Goal: Information Seeking & Learning: Check status

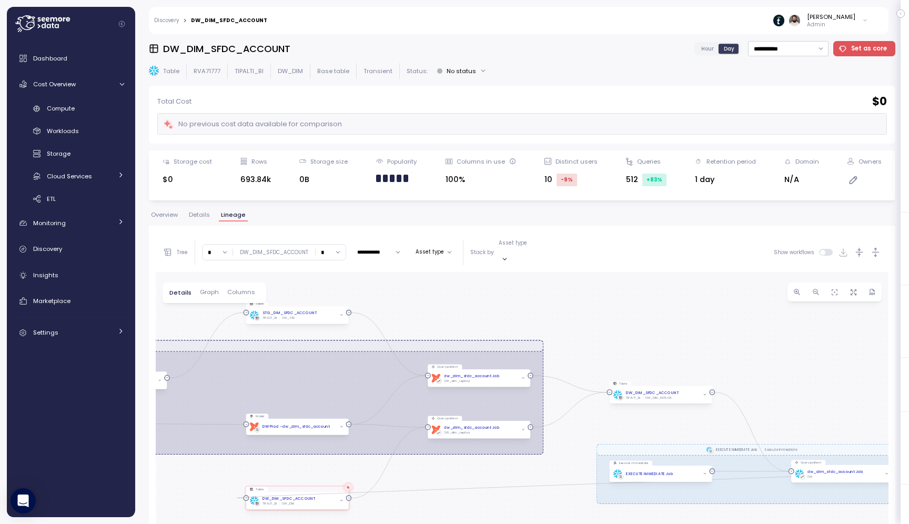
scroll to position [48, 0]
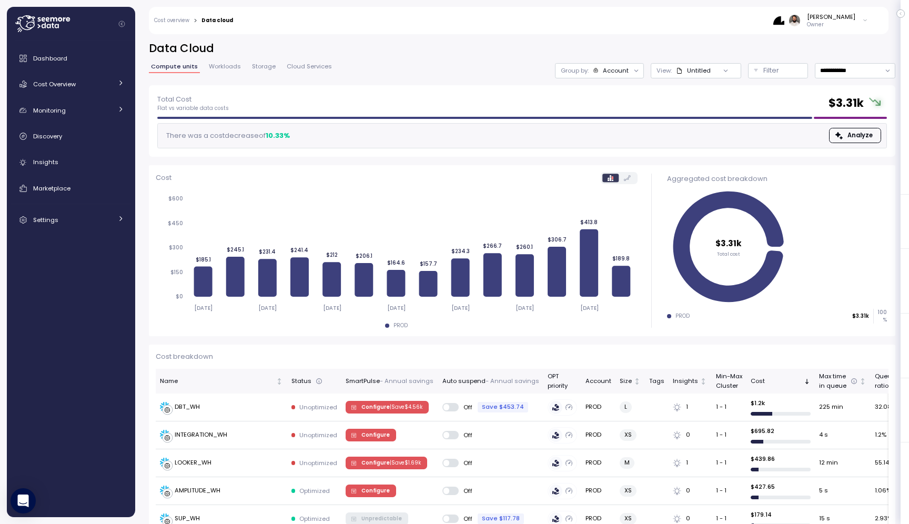
click at [623, 73] on div "Account" at bounding box center [616, 70] width 26 height 8
click at [621, 126] on p "Compute unit" at bounding box center [606, 129] width 42 height 8
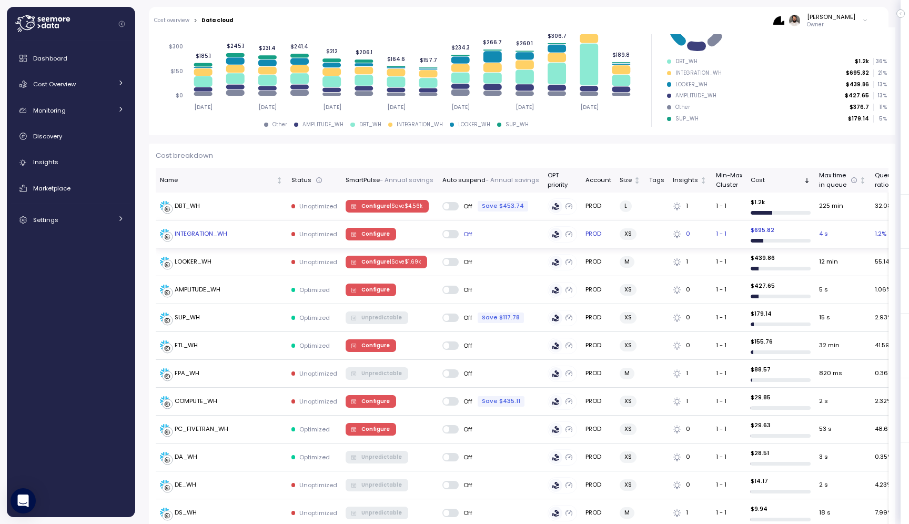
scroll to position [201, 0]
click at [396, 262] on p "| Save $ 1.69k" at bounding box center [405, 261] width 31 height 7
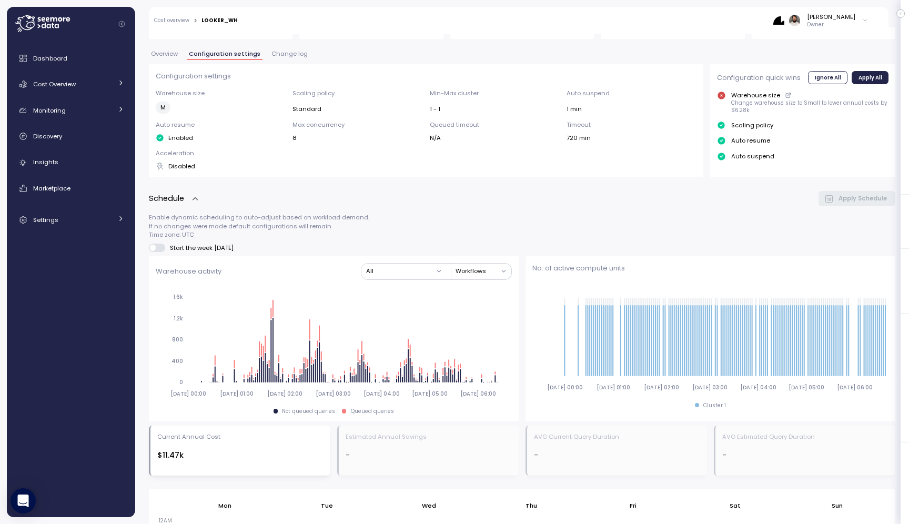
scroll to position [681, 0]
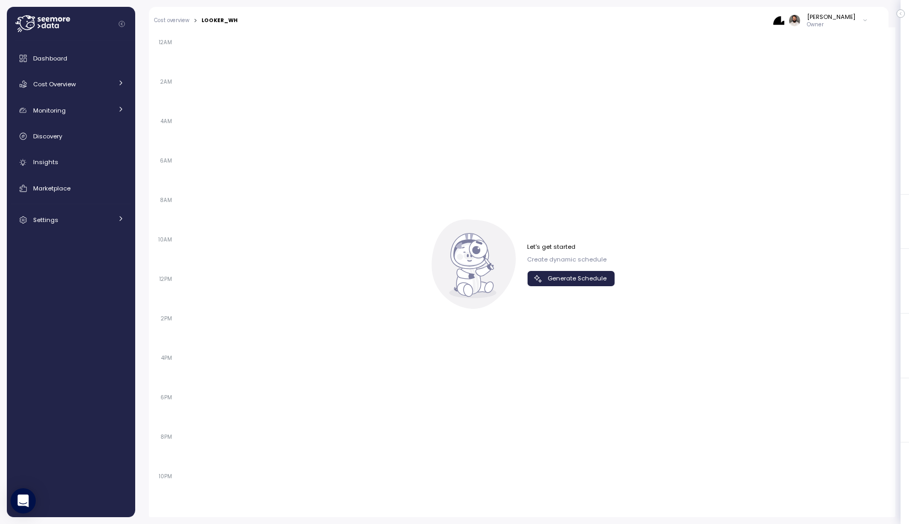
click at [578, 279] on span "Generate Schedule" at bounding box center [577, 278] width 59 height 14
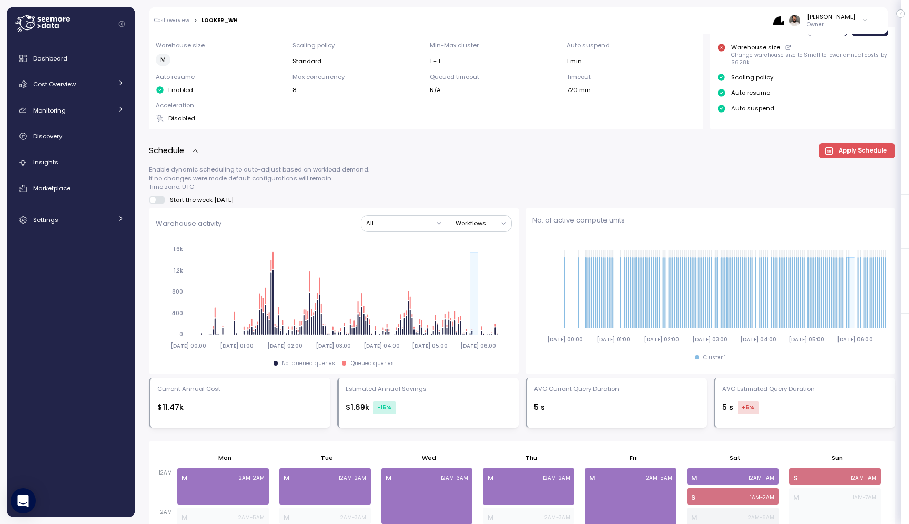
scroll to position [0, 0]
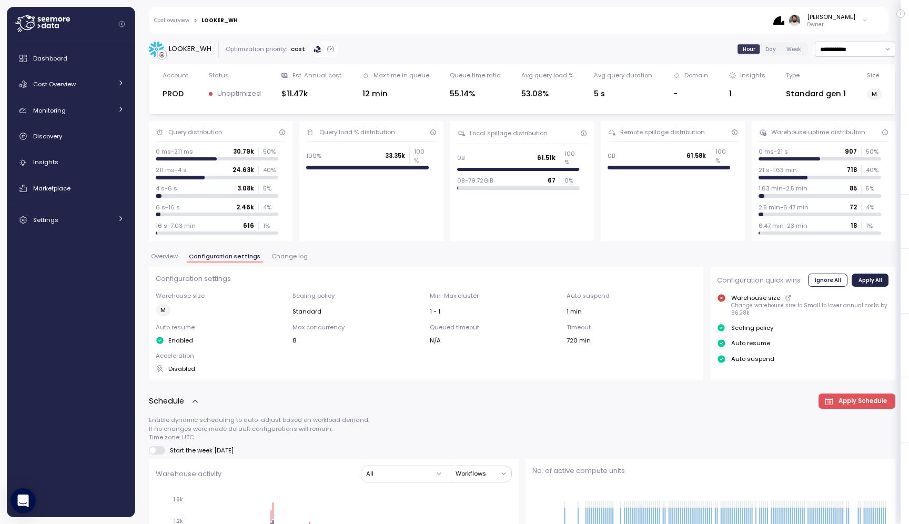
click at [288, 264] on div "Overview Configuration settings Change log" at bounding box center [522, 261] width 746 height 14
click at [287, 259] on span "Change log" at bounding box center [289, 257] width 36 height 6
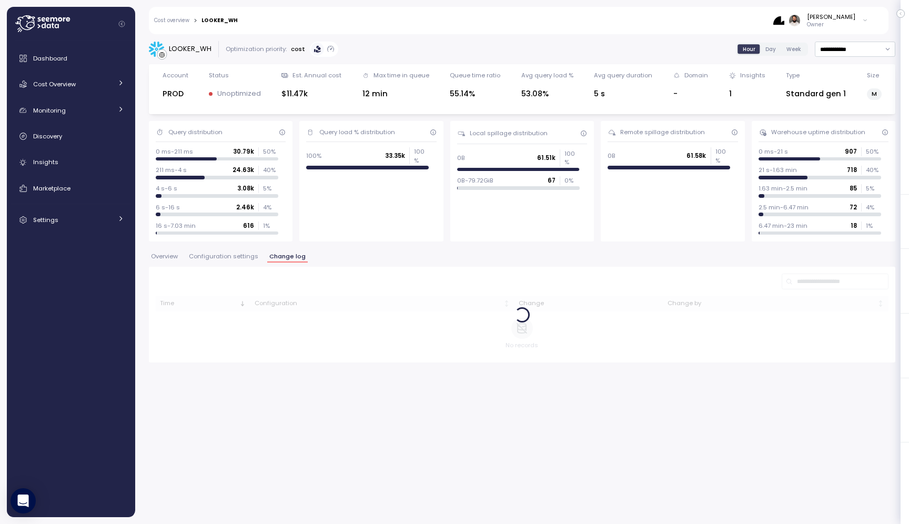
click at [288, 259] on span "Change log" at bounding box center [287, 257] width 36 height 6
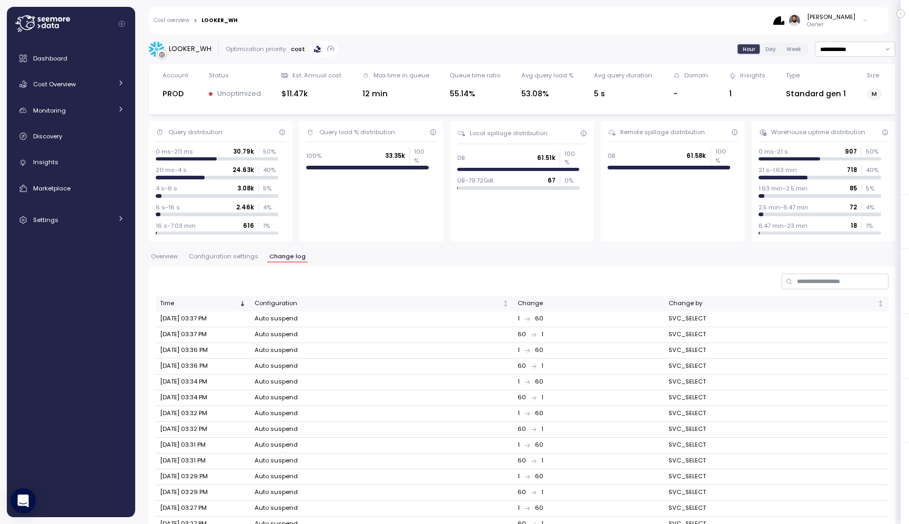
click at [198, 55] on div "LOOKER_WH" at bounding box center [180, 50] width 63 height 16
click at [199, 53] on div "LOOKER_WH" at bounding box center [180, 50] width 63 height 16
click at [200, 50] on div "LOOKER_WH" at bounding box center [190, 49] width 43 height 11
click at [53, 80] on span "Cost Overview" at bounding box center [54, 84] width 43 height 8
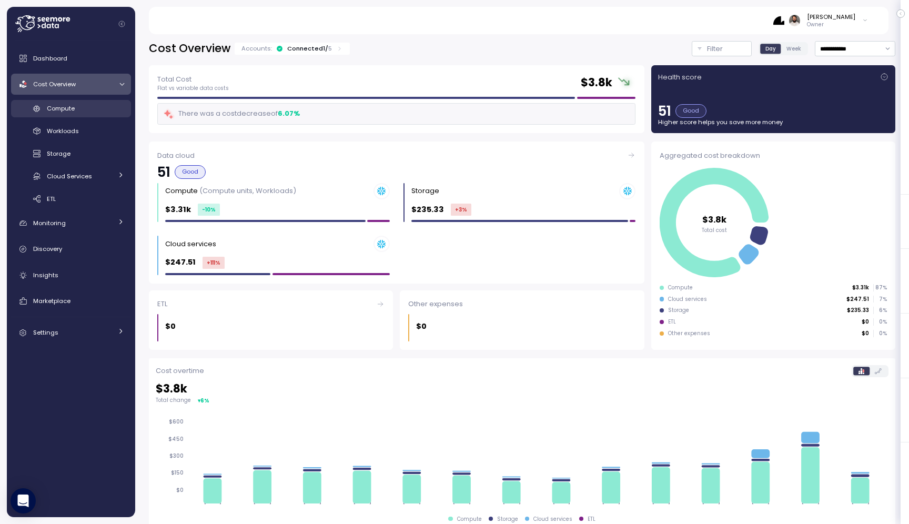
click at [66, 101] on link "Compute" at bounding box center [71, 108] width 120 height 17
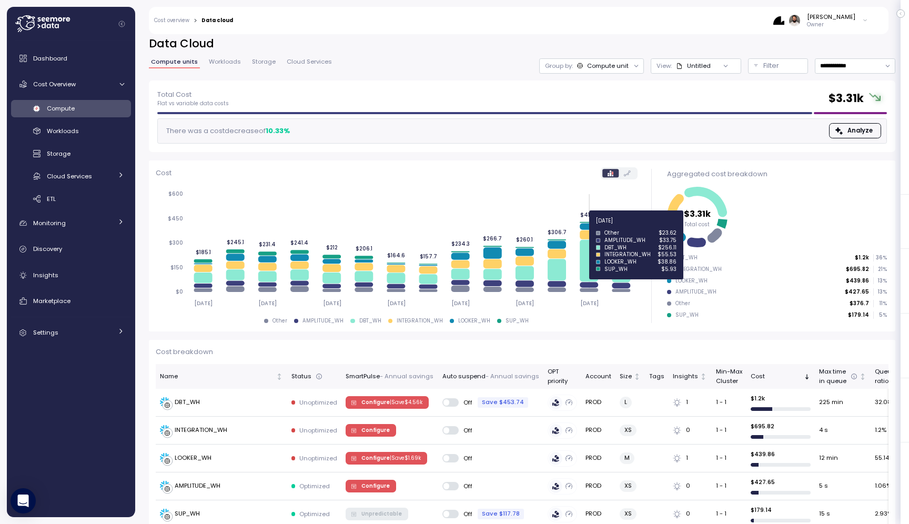
scroll to position [4, 0]
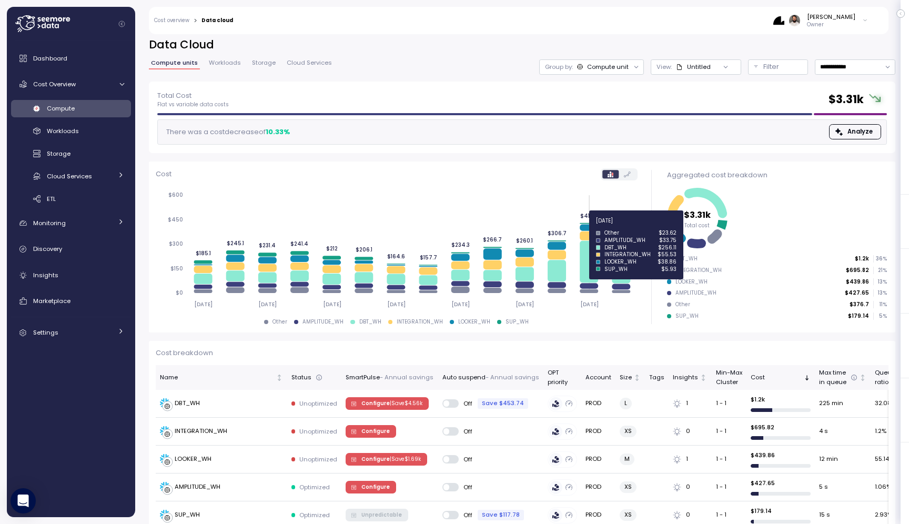
click at [592, 227] on icon at bounding box center [589, 227] width 18 height 6
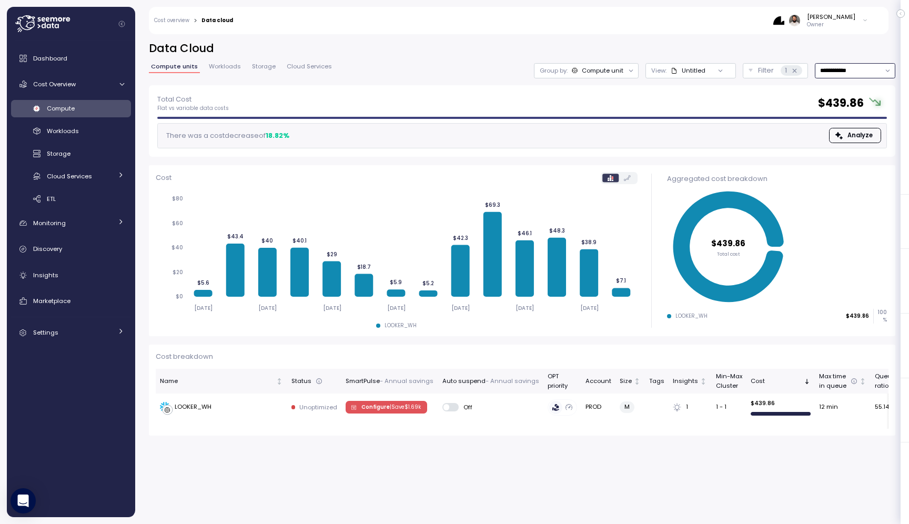
drag, startPoint x: 837, startPoint y: 70, endPoint x: 844, endPoint y: 127, distance: 57.7
click at [837, 70] on input "**********" at bounding box center [855, 70] width 80 height 15
click at [849, 144] on div "Last 30 days" at bounding box center [851, 147] width 39 height 8
type input "**********"
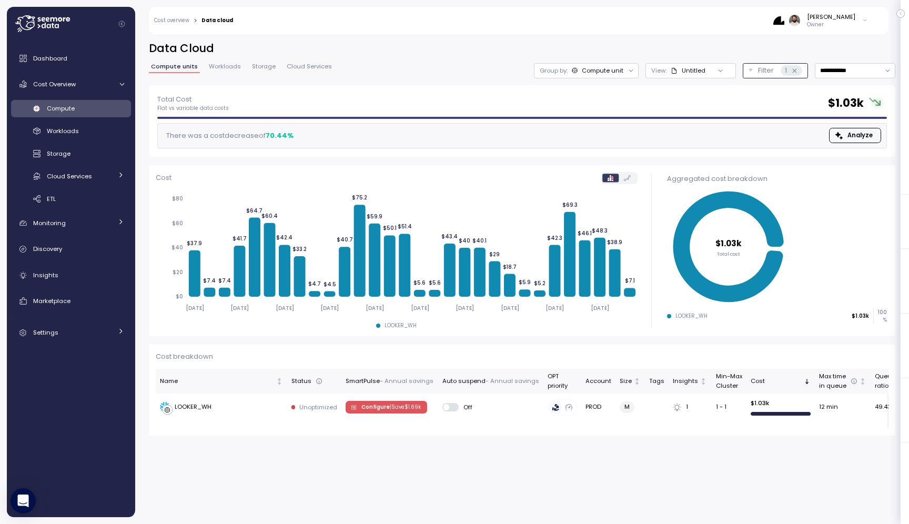
click at [796, 72] on icon at bounding box center [794, 70] width 7 height 7
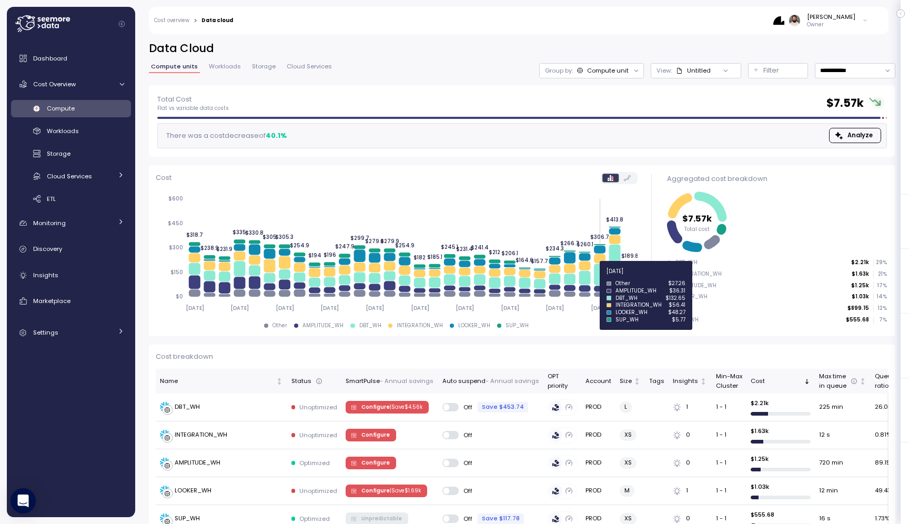
click at [599, 277] on icon at bounding box center [600, 275] width 12 height 22
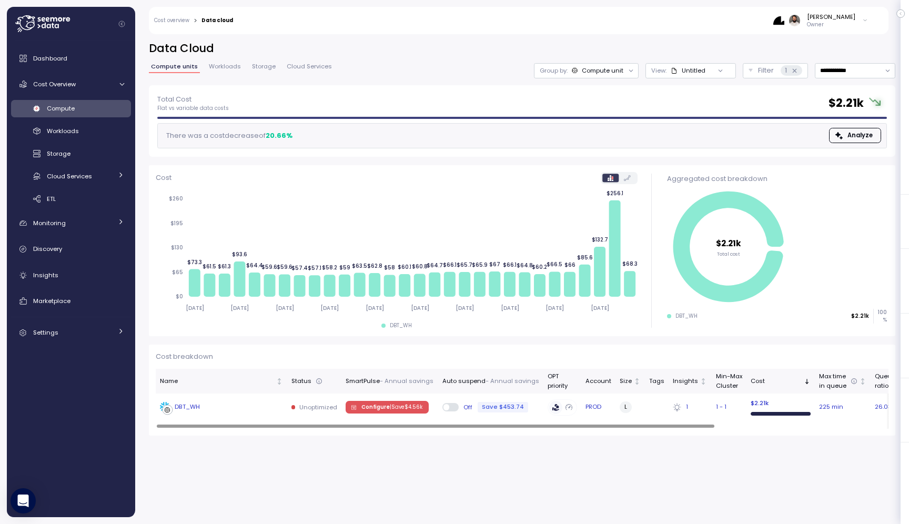
click at [236, 410] on div "DBT_WH" at bounding box center [221, 407] width 123 height 11
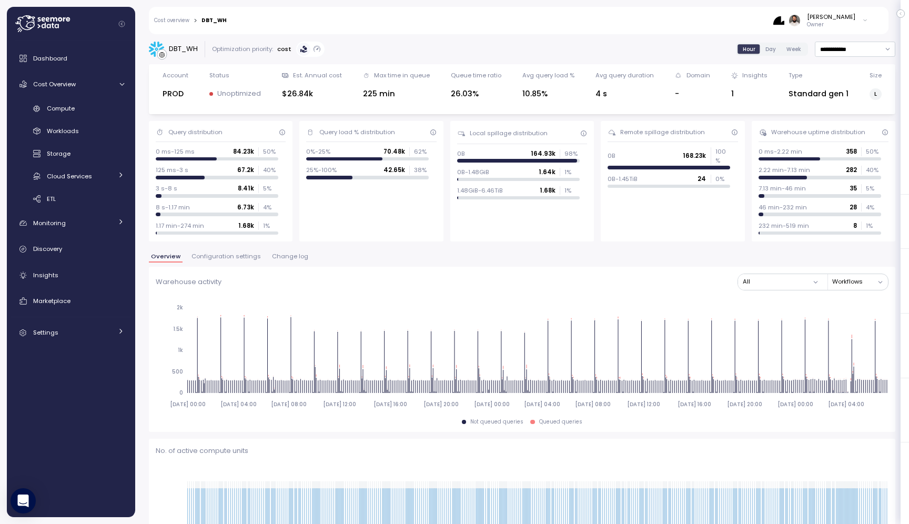
click at [284, 254] on span "Change log" at bounding box center [290, 257] width 36 height 6
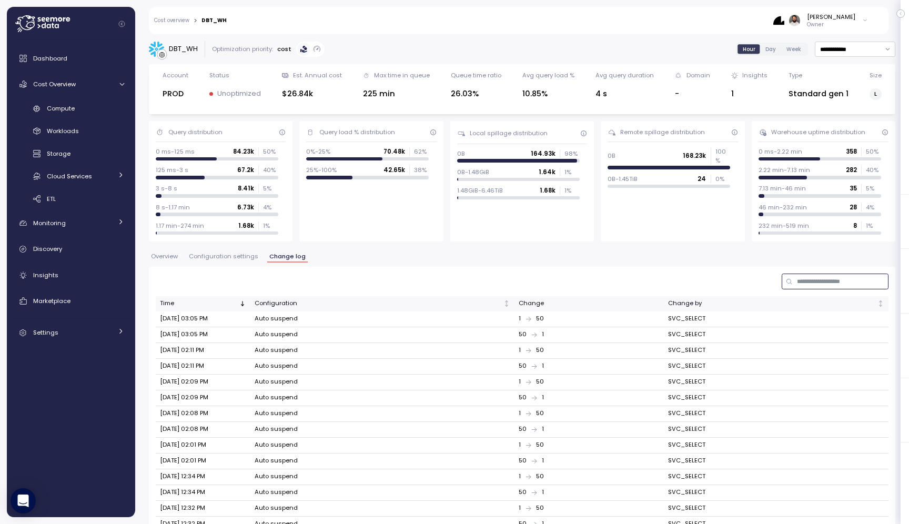
click at [859, 276] on input at bounding box center [835, 281] width 107 height 15
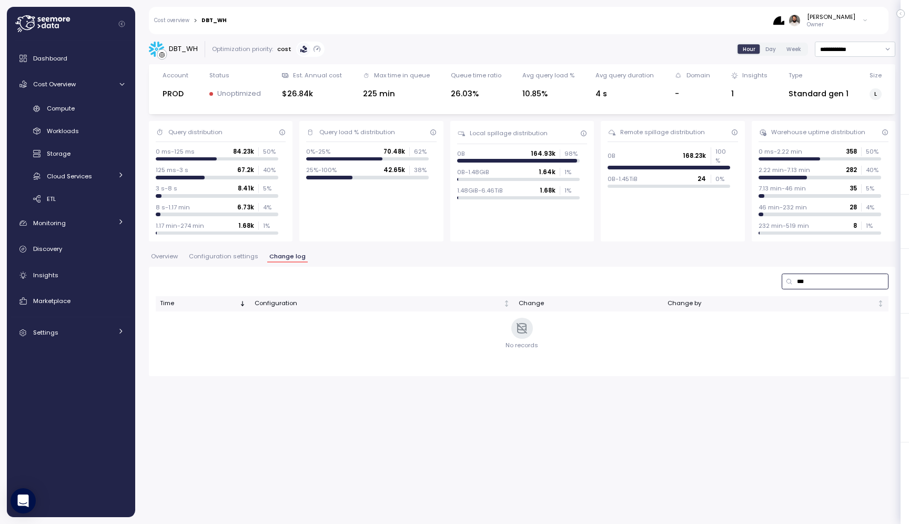
type input "****"
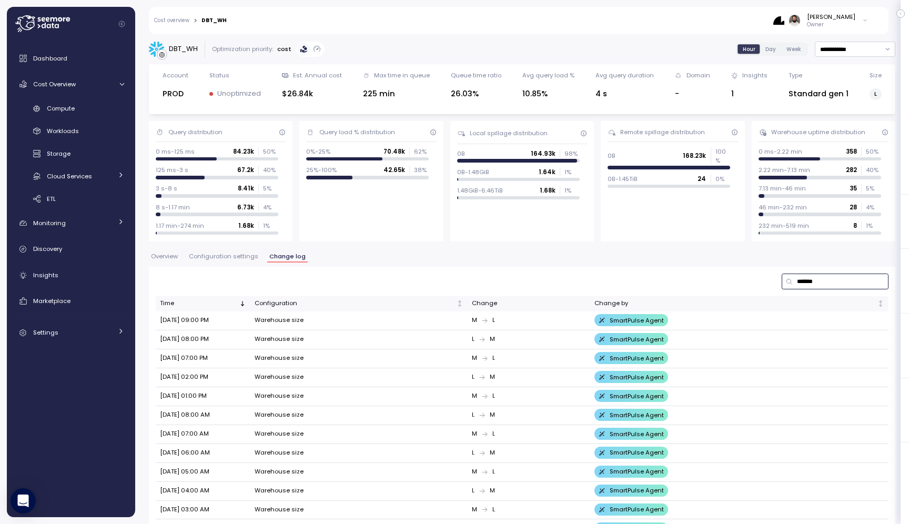
scroll to position [196, 0]
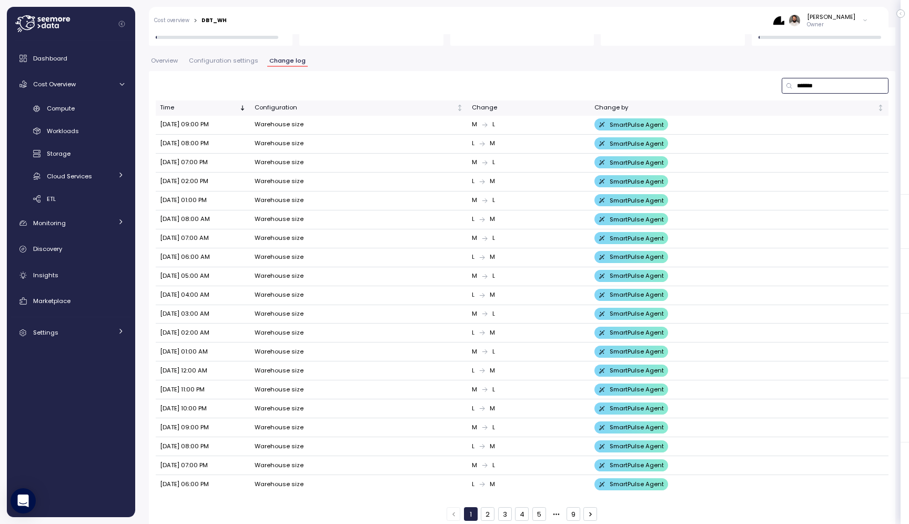
type input "*******"
click at [569, 507] on button "9" at bounding box center [573, 514] width 14 height 14
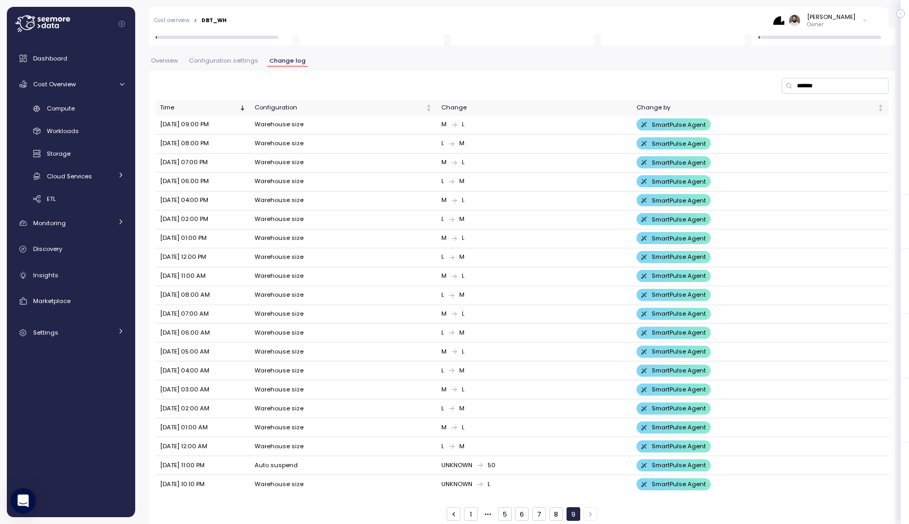
click at [509, 507] on button "5" at bounding box center [505, 514] width 14 height 14
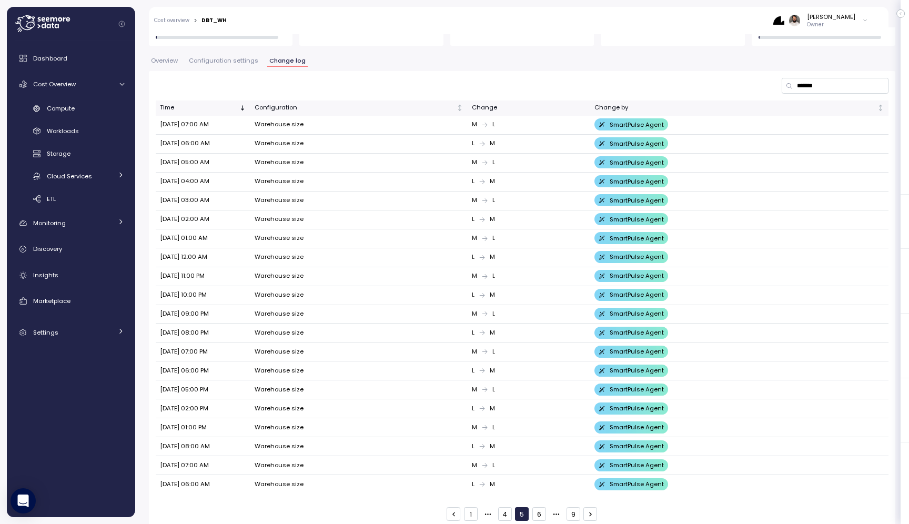
click at [467, 507] on button "1" at bounding box center [471, 514] width 14 height 14
click at [170, 66] on button "Overview" at bounding box center [164, 62] width 31 height 9
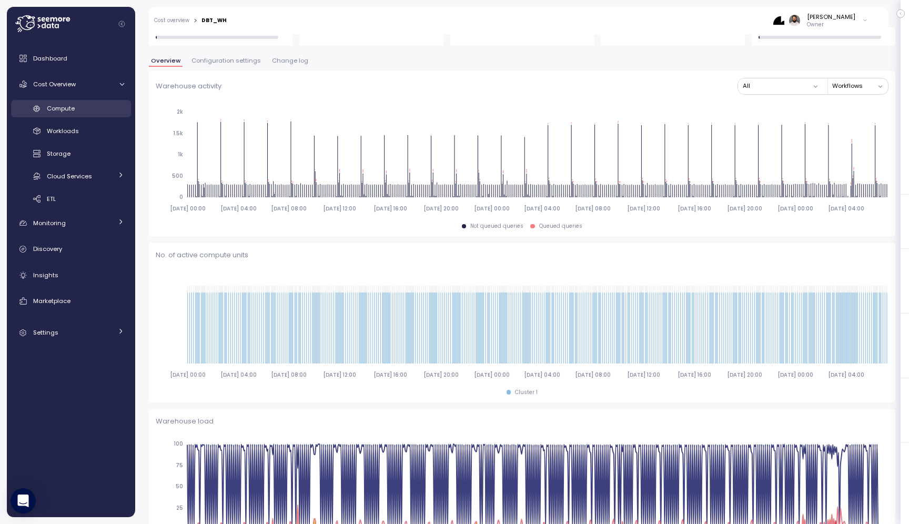
click at [88, 104] on div "Compute" at bounding box center [85, 108] width 77 height 11
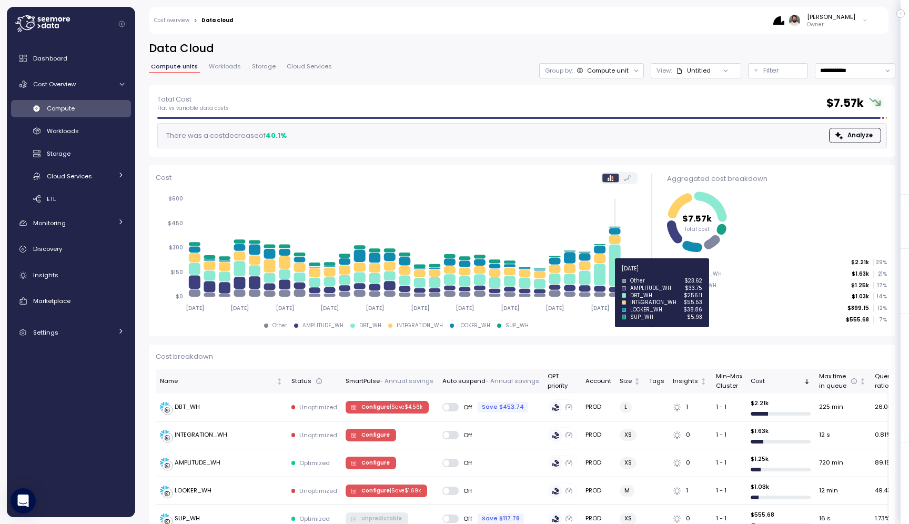
click at [616, 275] on icon at bounding box center [615, 266] width 12 height 42
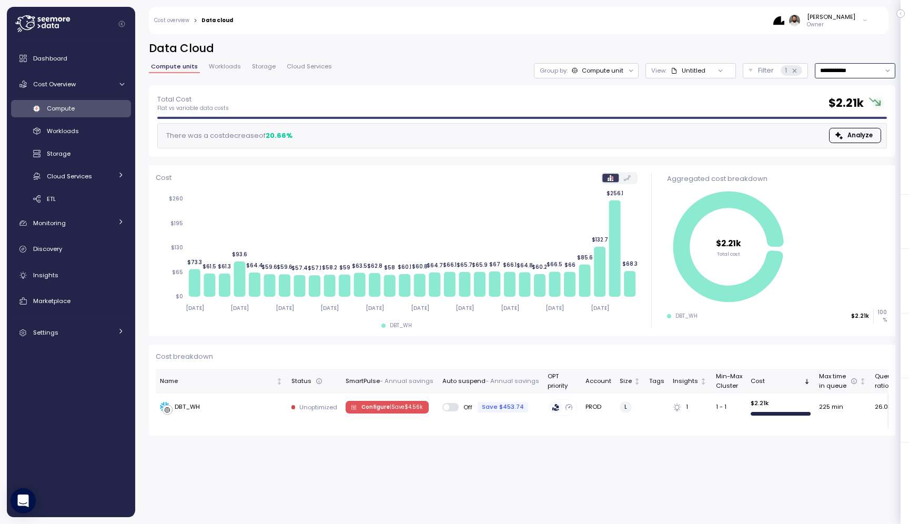
click at [856, 70] on input "**********" at bounding box center [855, 70] width 80 height 15
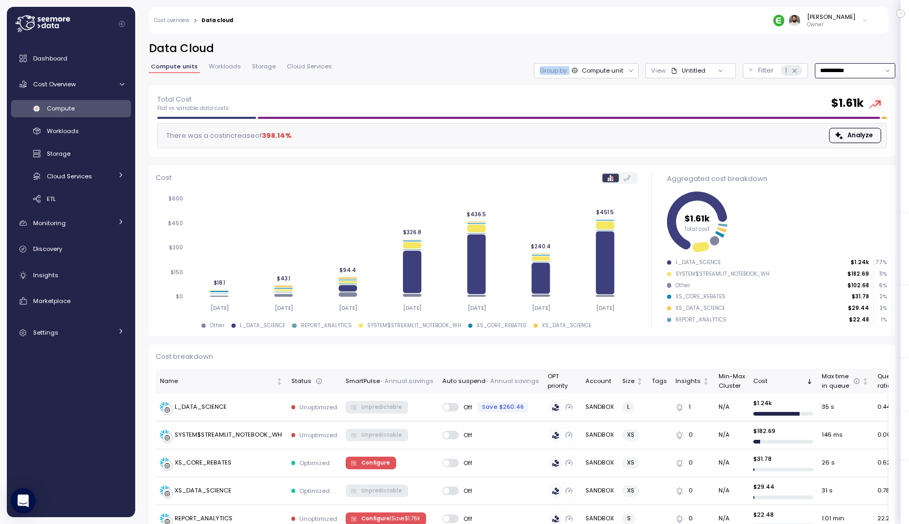
click at [845, 72] on input "**********" at bounding box center [855, 70] width 80 height 15
click at [847, 136] on div "Last 14 days" at bounding box center [850, 133] width 37 height 8
type input "**********"
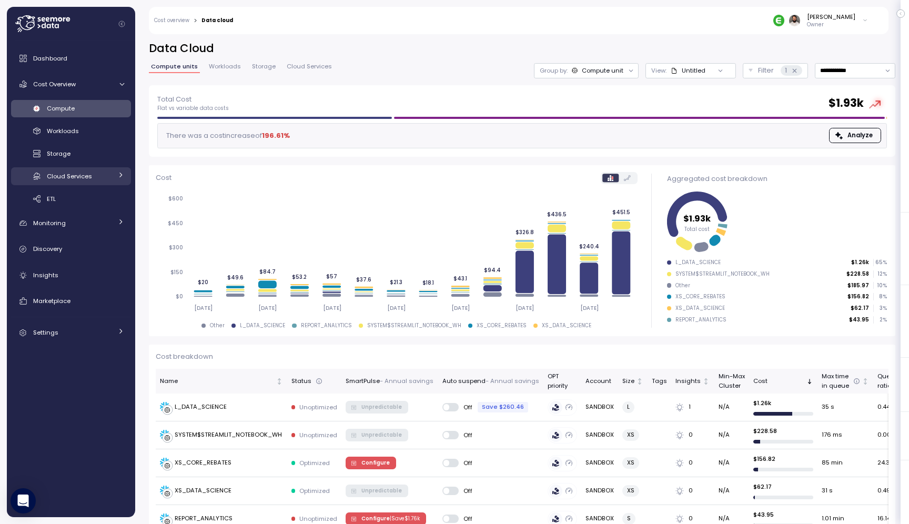
click at [99, 175] on div "Cloud Services" at bounding box center [79, 176] width 65 height 11
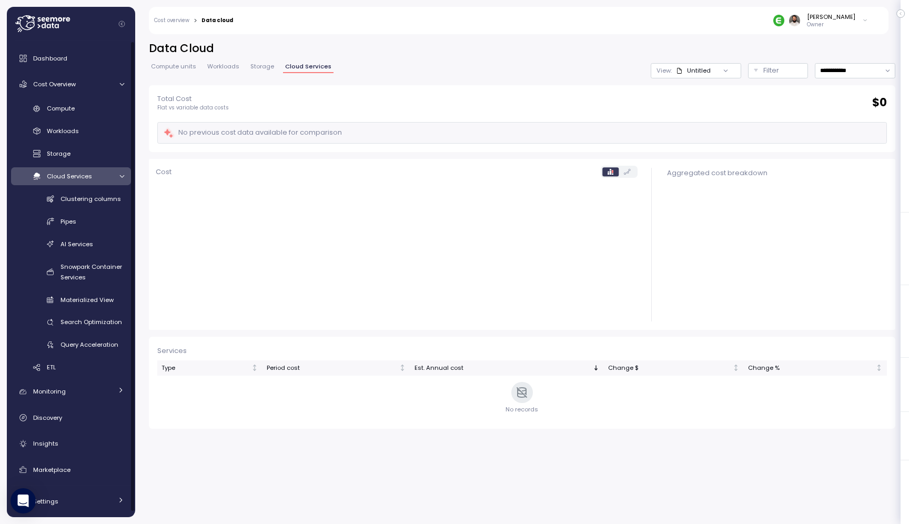
click at [99, 175] on div "Cloud Services" at bounding box center [79, 176] width 65 height 11
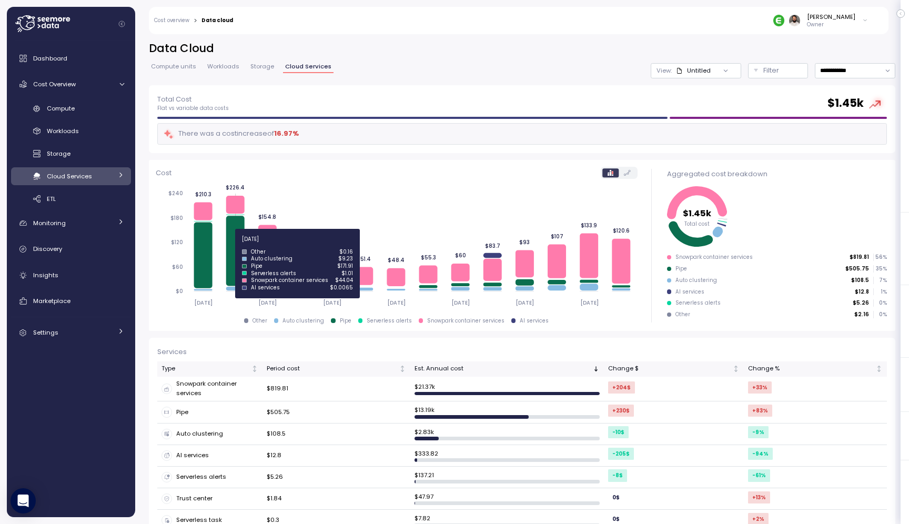
scroll to position [82, 0]
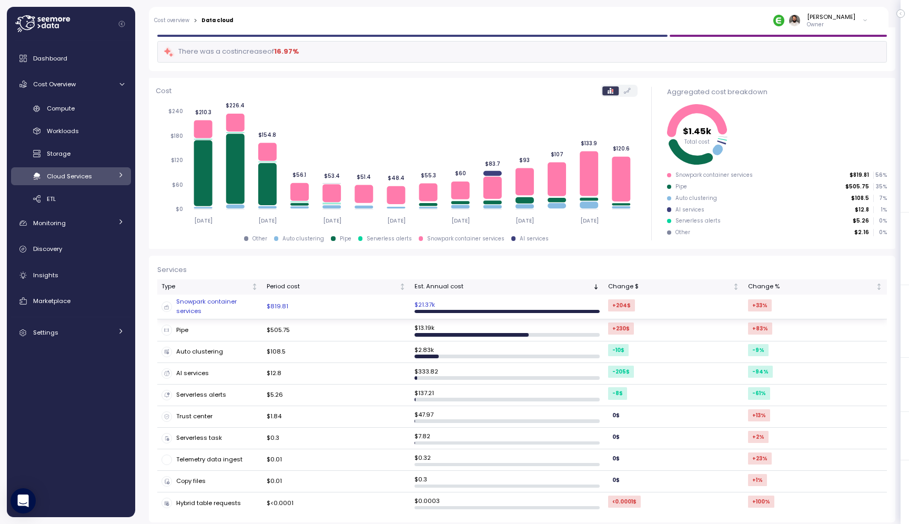
click at [255, 313] on div "Snowpark container services" at bounding box center [209, 306] width 97 height 18
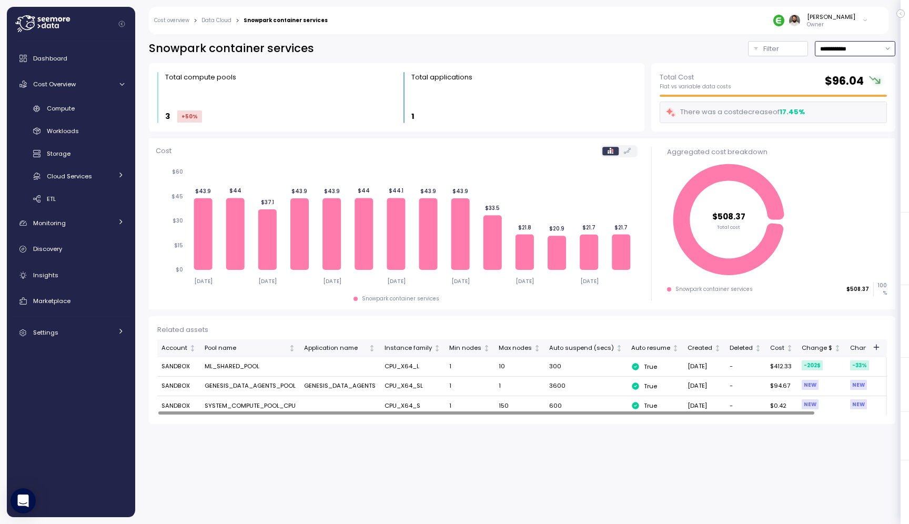
click at [872, 46] on input "**********" at bounding box center [855, 48] width 80 height 15
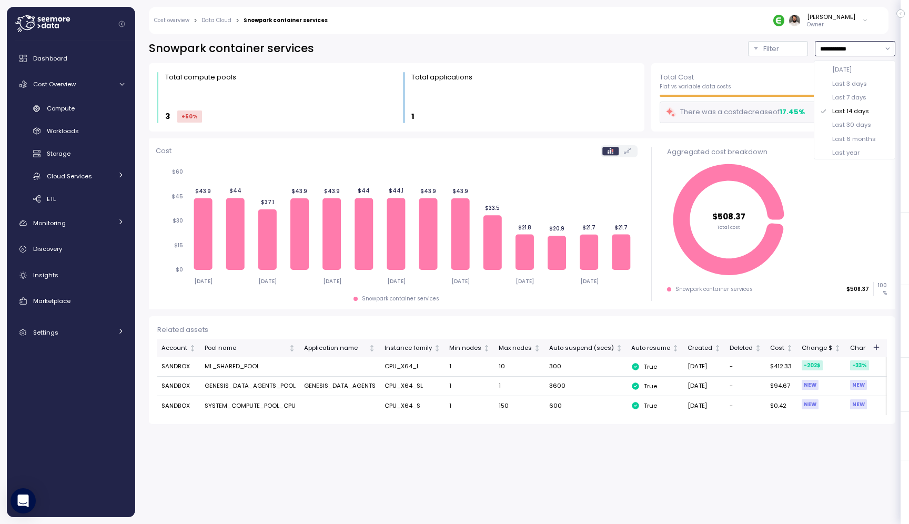
click at [853, 125] on div "Last 30 days" at bounding box center [851, 124] width 39 height 8
type input "**********"
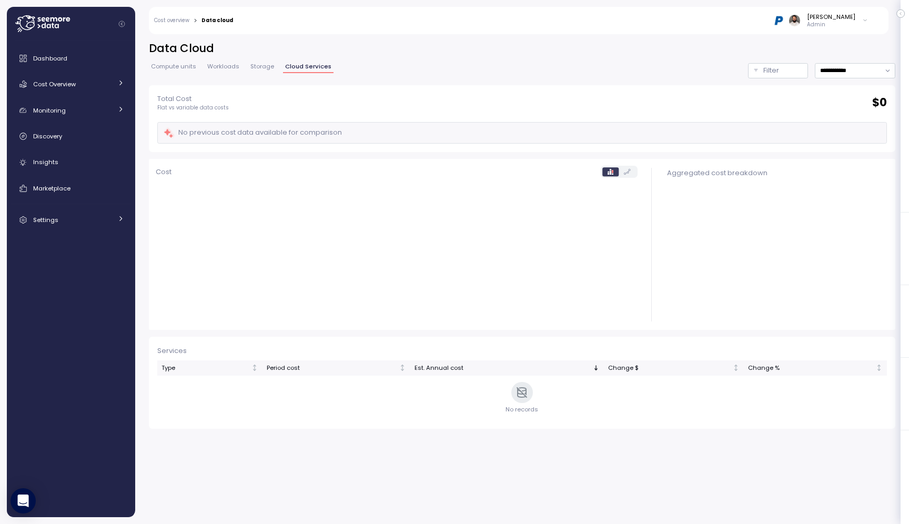
click at [64, 27] on icon at bounding box center [42, 23] width 55 height 17
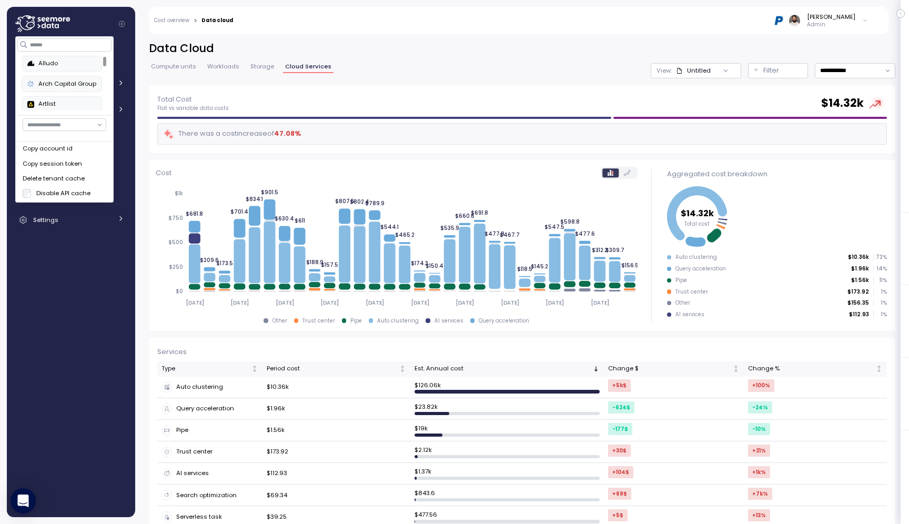
click at [78, 151] on div "Copy account id" at bounding box center [65, 148] width 84 height 9
